Goal: Complete application form

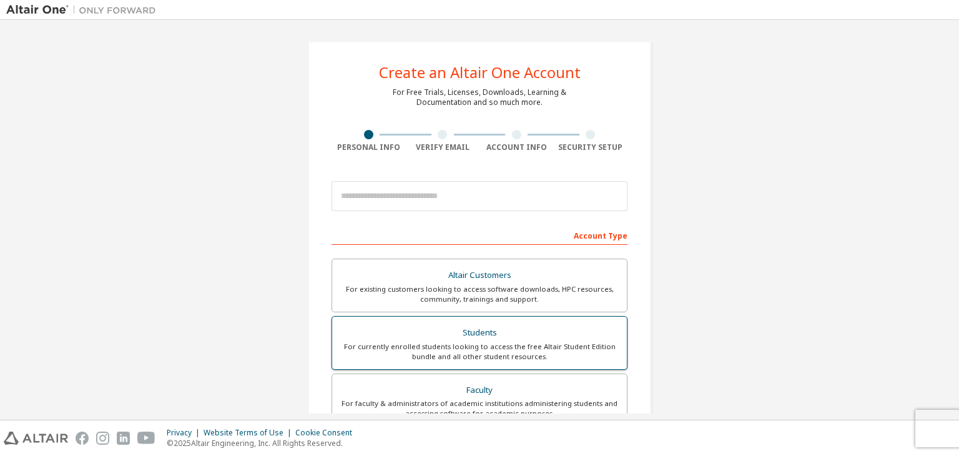
click at [357, 347] on div "For currently enrolled students looking to access the free Altair Student Editi…" at bounding box center [479, 351] width 280 height 20
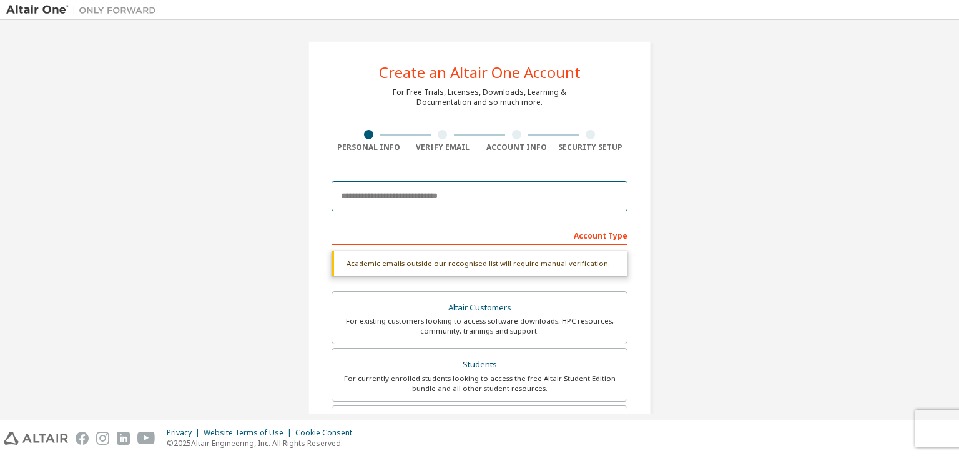
click at [379, 200] on input "email" at bounding box center [479, 196] width 296 height 30
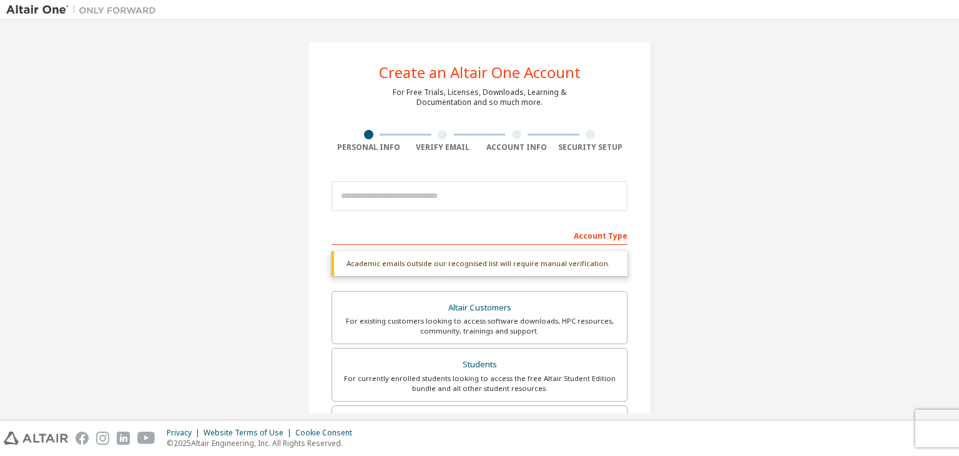
click at [666, 138] on div "Create an Altair One Account For Free Trials, Licenses, Downloads, Learning & D…" at bounding box center [479, 372] width 946 height 693
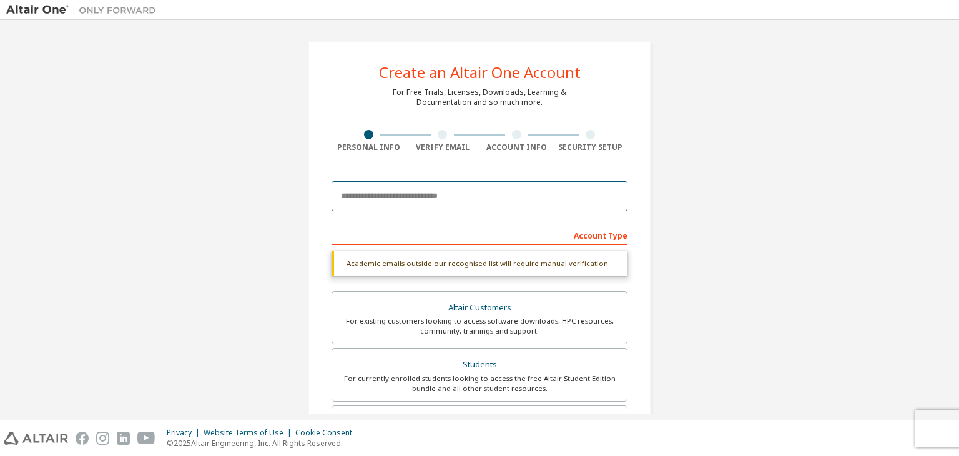
click at [383, 185] on input "email" at bounding box center [479, 196] width 296 height 30
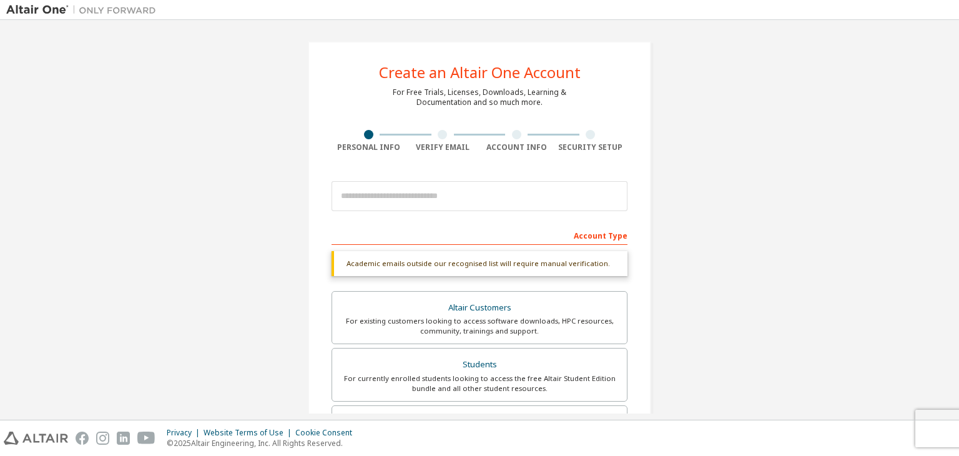
click at [256, 208] on div "Create an Altair One Account For Free Trials, Licenses, Downloads, Learning & D…" at bounding box center [479, 372] width 946 height 693
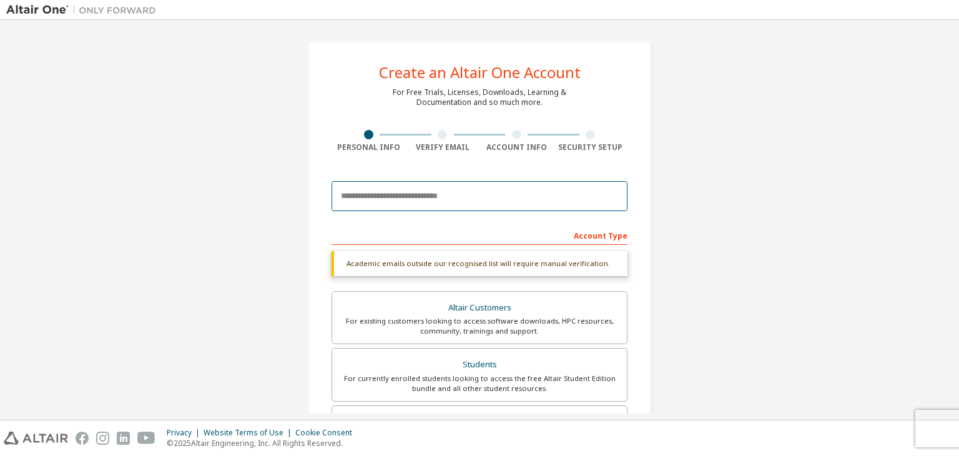
click at [392, 193] on input "email" at bounding box center [479, 196] width 296 height 30
type input "**********"
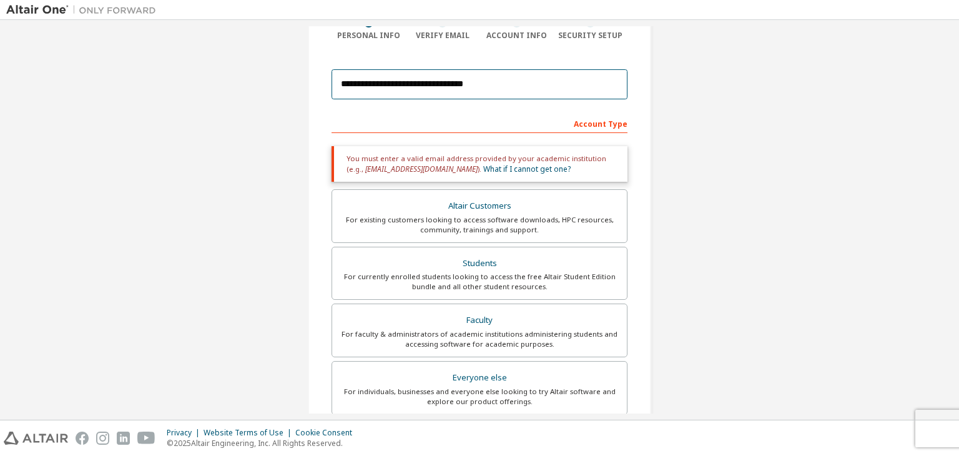
scroll to position [315, 0]
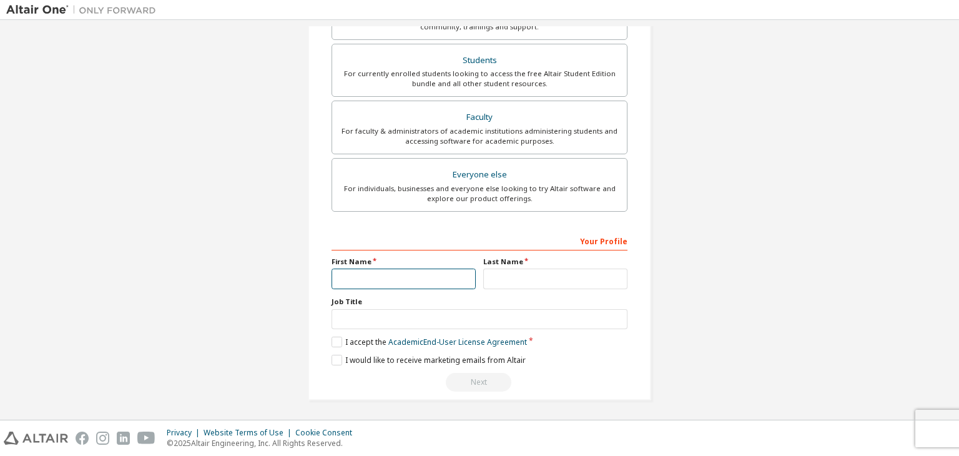
click at [404, 270] on input "text" at bounding box center [403, 278] width 144 height 21
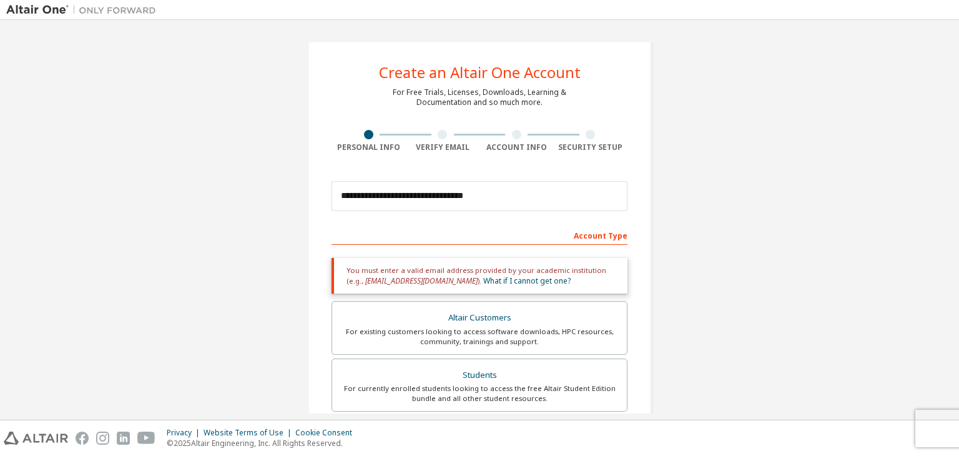
scroll to position [0, 0]
drag, startPoint x: 502, startPoint y: 195, endPoint x: 316, endPoint y: 198, distance: 185.4
click at [316, 198] on div "**********" at bounding box center [479, 377] width 343 height 673
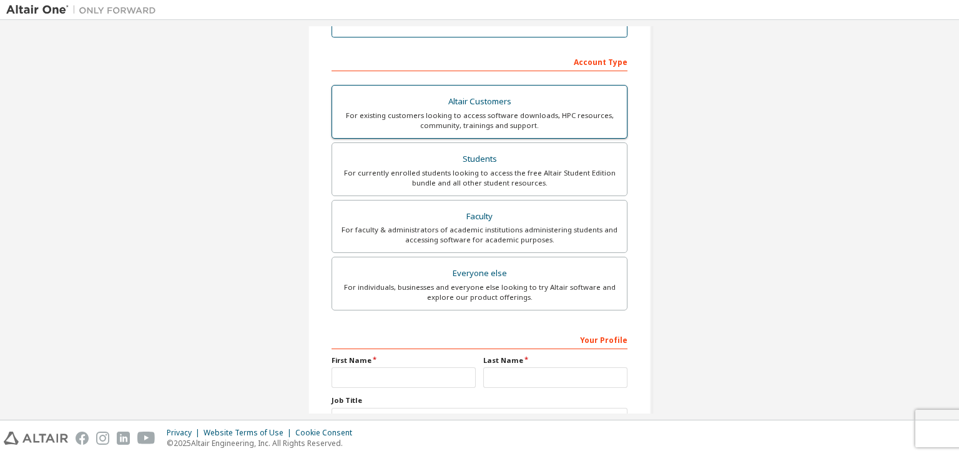
scroll to position [271, 0]
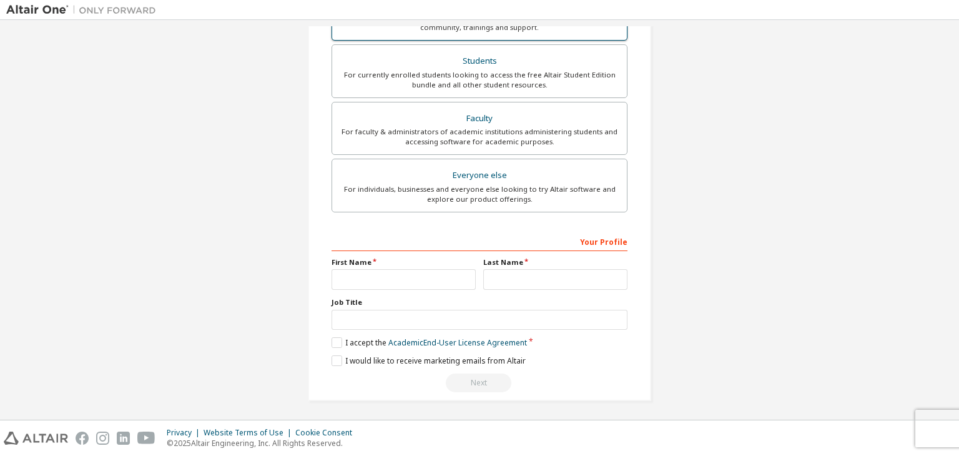
type input "**********"
click at [397, 278] on input "text" at bounding box center [403, 279] width 144 height 21
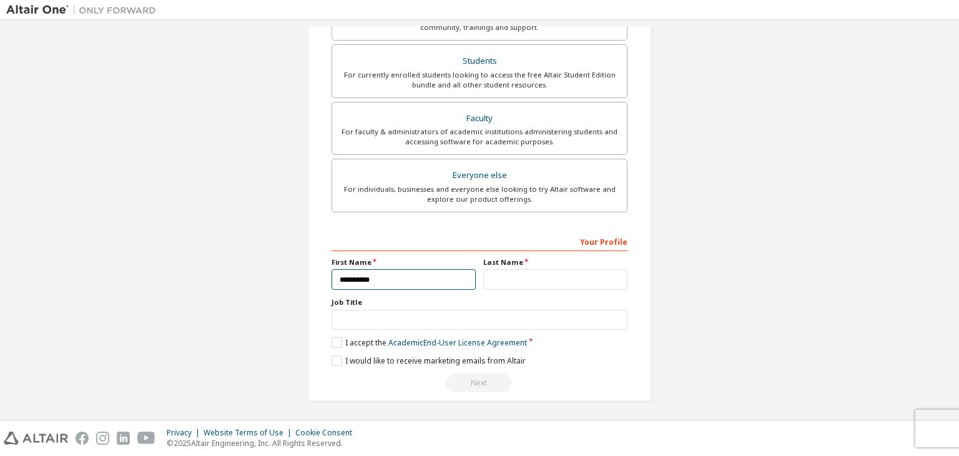
type input "**********"
click at [528, 274] on input "text" at bounding box center [555, 279] width 144 height 21
type input "***"
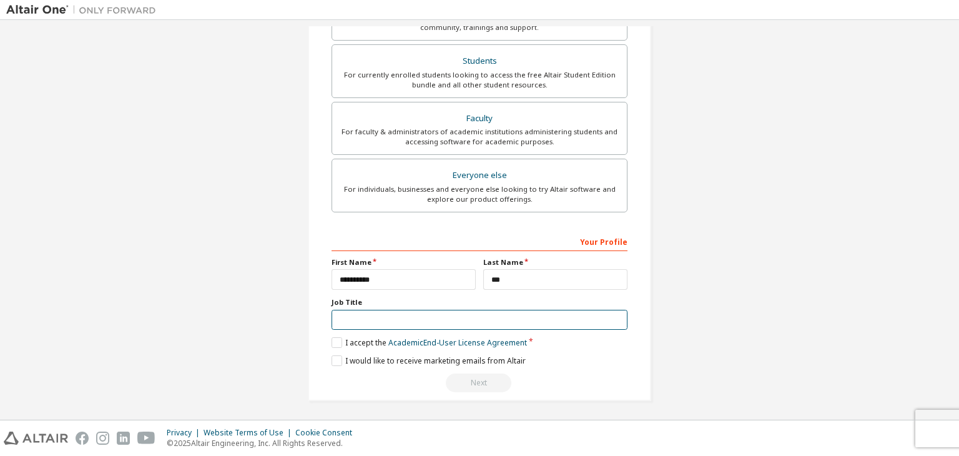
click at [477, 317] on input "text" at bounding box center [479, 320] width 296 height 21
click at [335, 339] on label "I accept the Academic End-User License Agreement" at bounding box center [428, 342] width 195 height 11
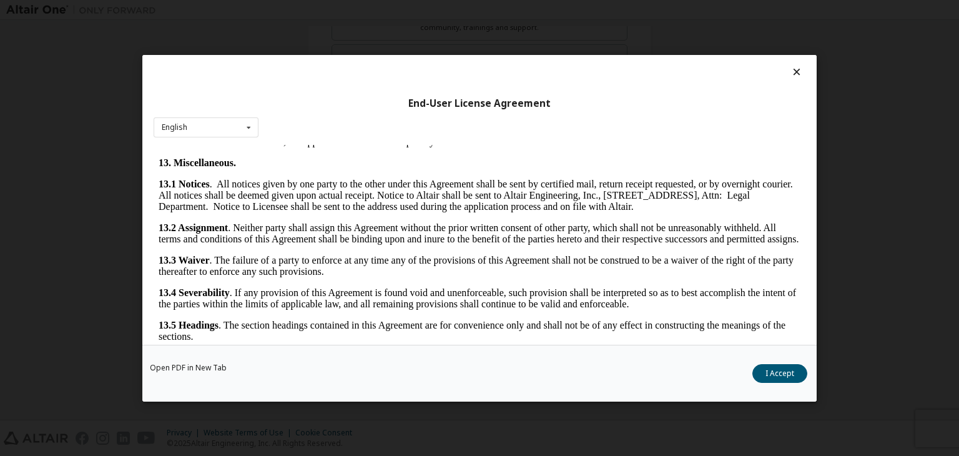
scroll to position [2085, 0]
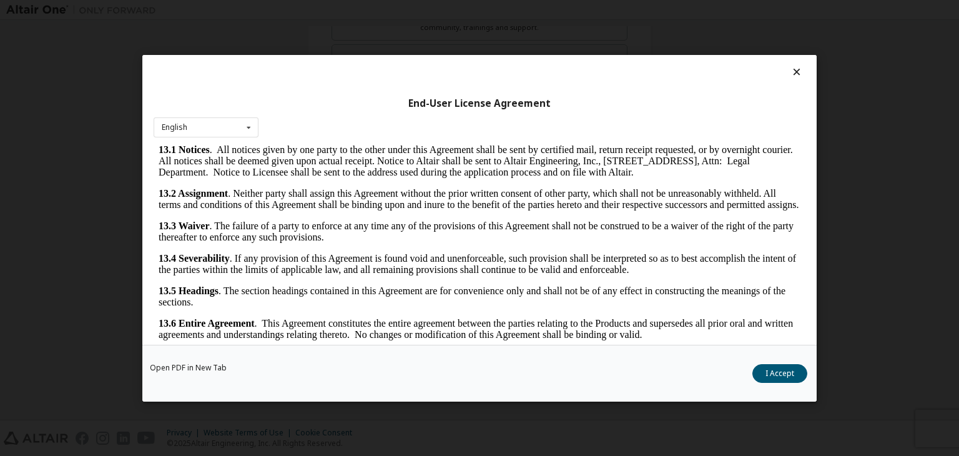
click at [790, 74] on icon at bounding box center [796, 71] width 13 height 11
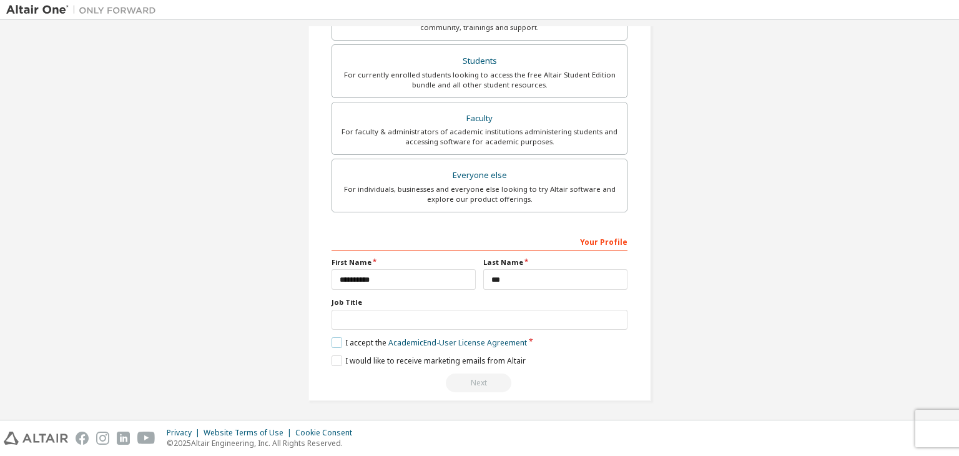
click at [337, 345] on label "I accept the Academic End-User License Agreement" at bounding box center [428, 342] width 195 height 11
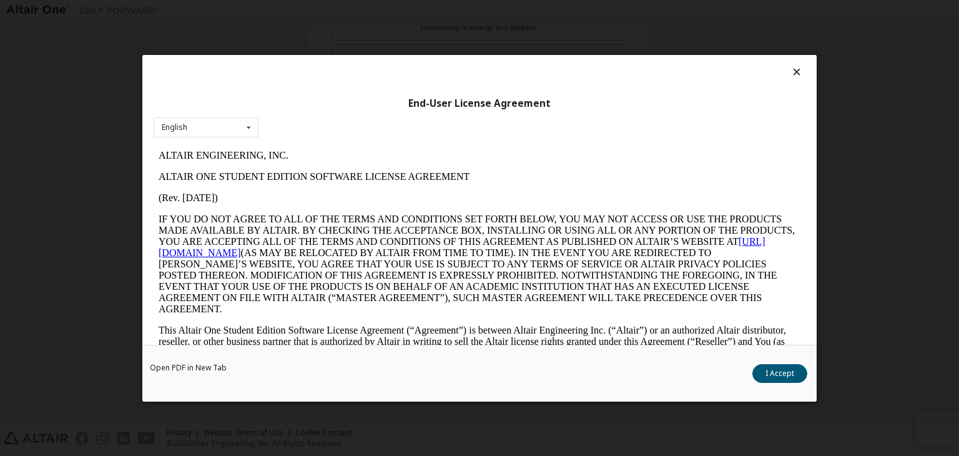
scroll to position [0, 0]
click at [761, 375] on button "I Accept" at bounding box center [779, 373] width 55 height 19
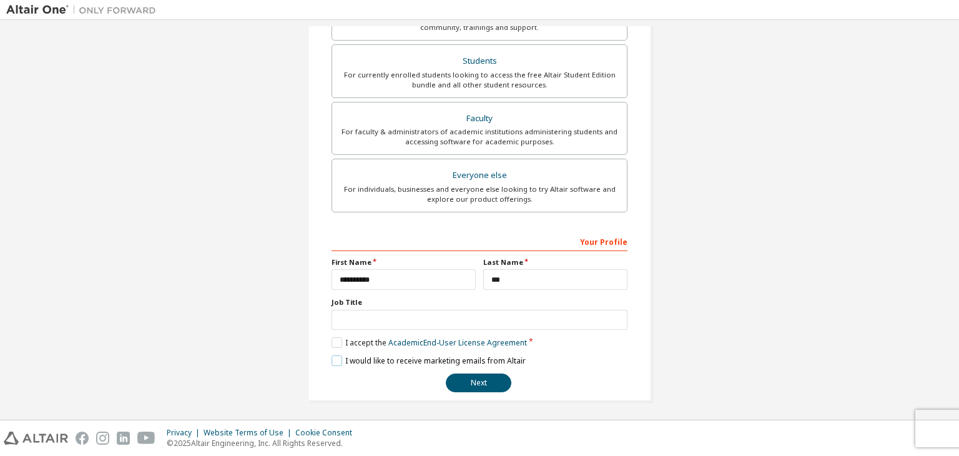
click at [334, 358] on label "I would like to receive marketing emails from Altair" at bounding box center [428, 360] width 194 height 11
click at [333, 355] on label "I would like to receive marketing emails from Altair" at bounding box center [428, 360] width 194 height 11
click at [472, 381] on button "Next" at bounding box center [479, 382] width 66 height 19
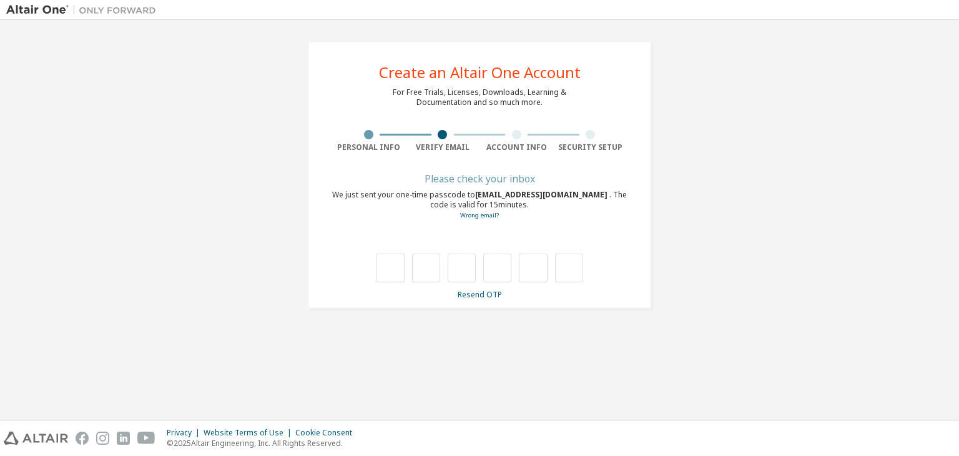
type input "*"
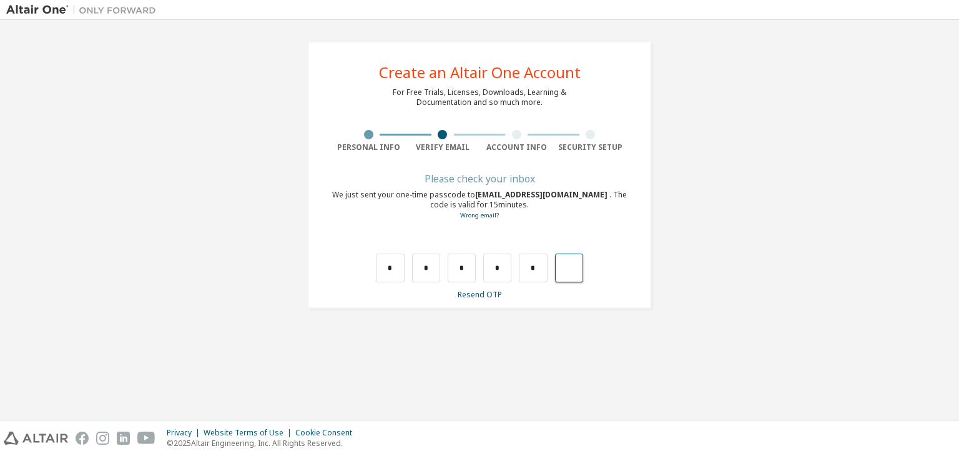
type input "*"
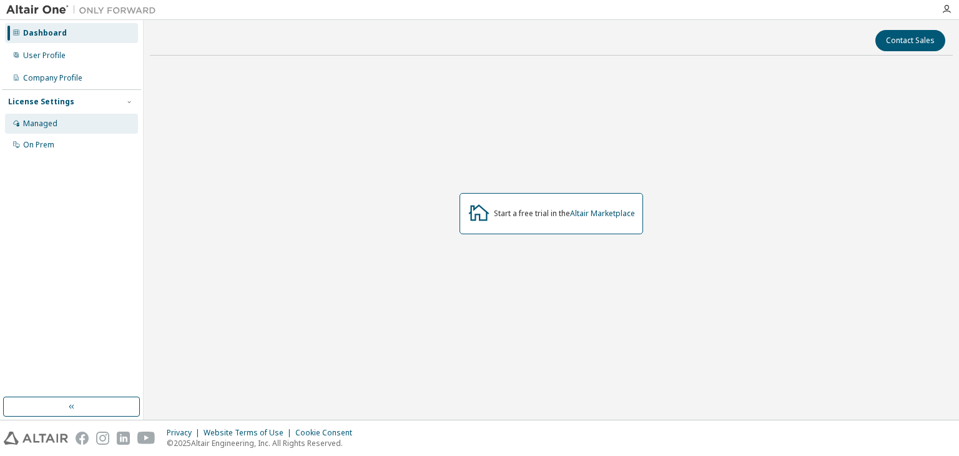
click at [95, 124] on div "Managed" at bounding box center [71, 124] width 133 height 20
